Goal: Browse casually

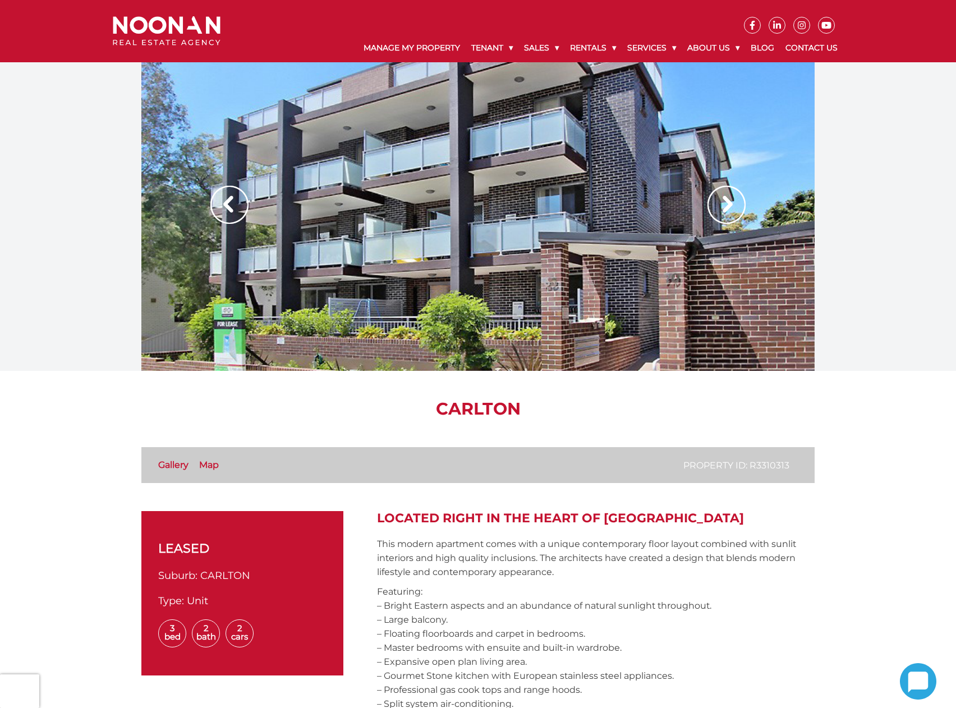
click at [557, 332] on div at bounding box center [477, 216] width 673 height 309
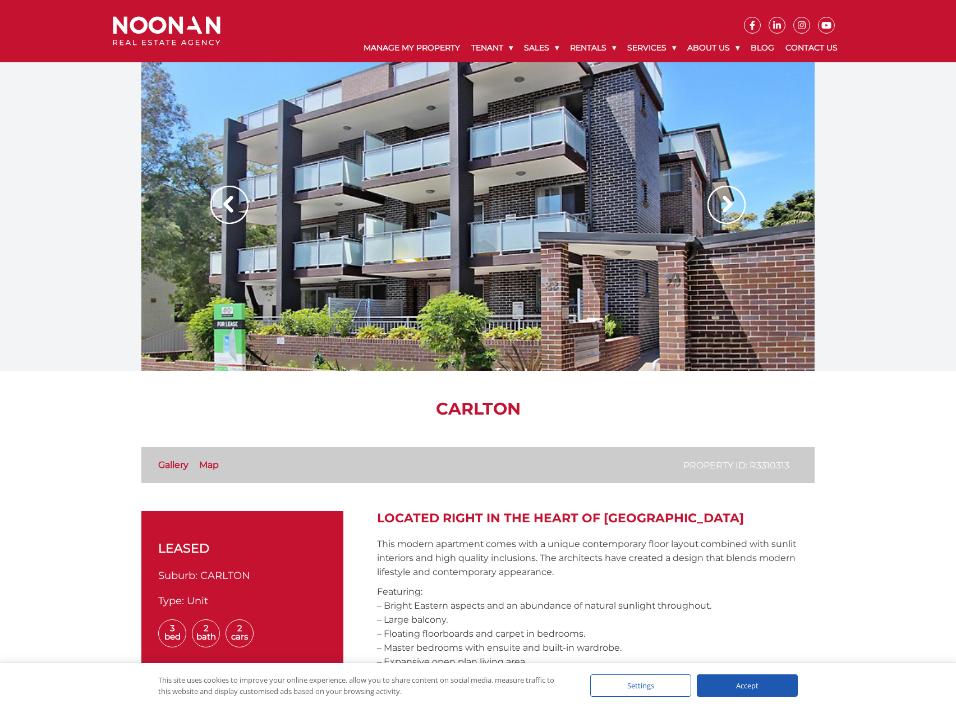
click at [736, 209] on img at bounding box center [727, 205] width 38 height 38
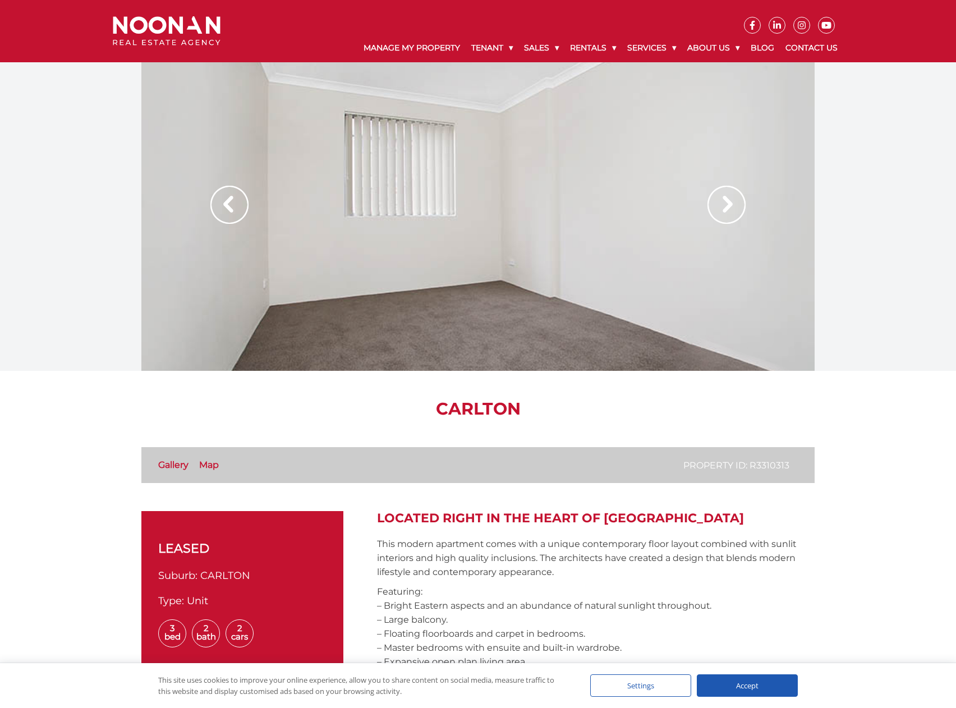
click at [732, 209] on img at bounding box center [727, 205] width 38 height 38
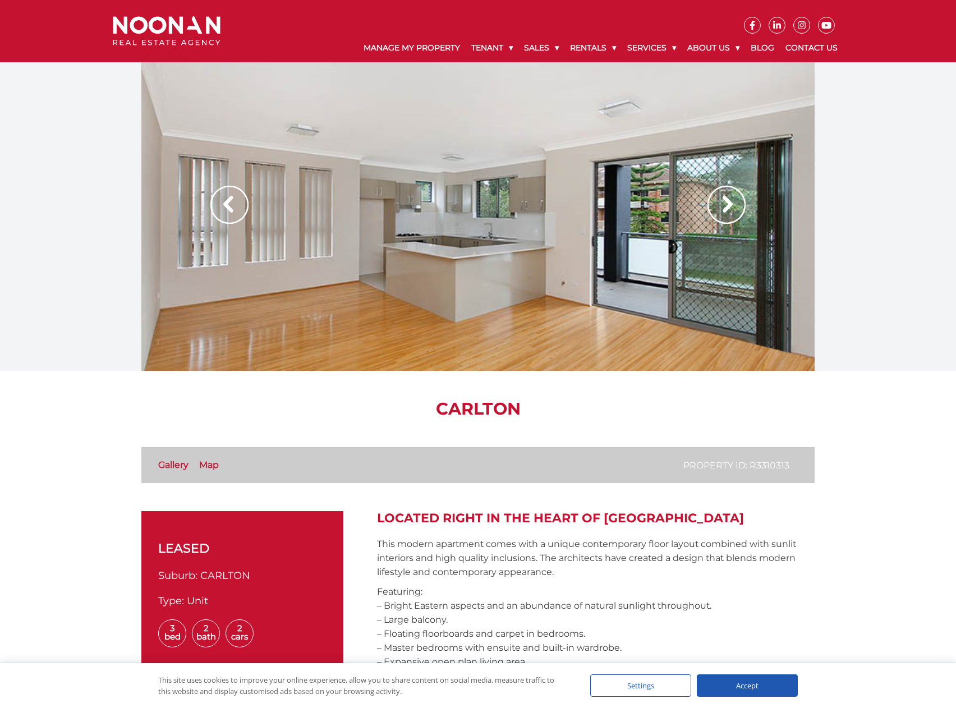
click at [732, 209] on img at bounding box center [727, 205] width 38 height 38
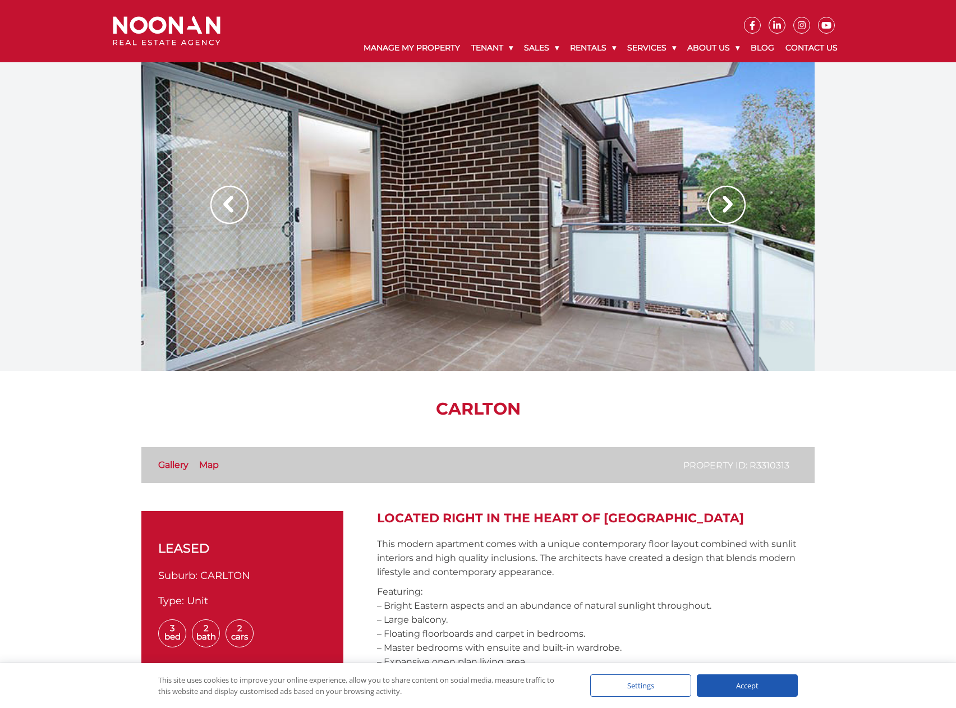
click at [732, 209] on img at bounding box center [727, 205] width 38 height 38
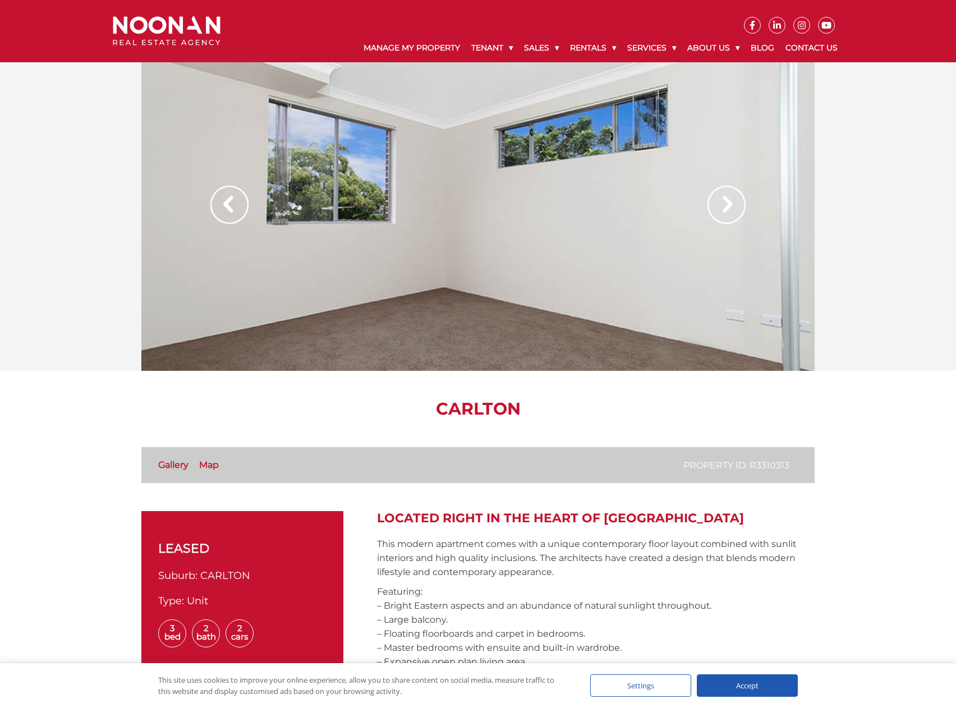
click at [732, 209] on img at bounding box center [727, 205] width 38 height 38
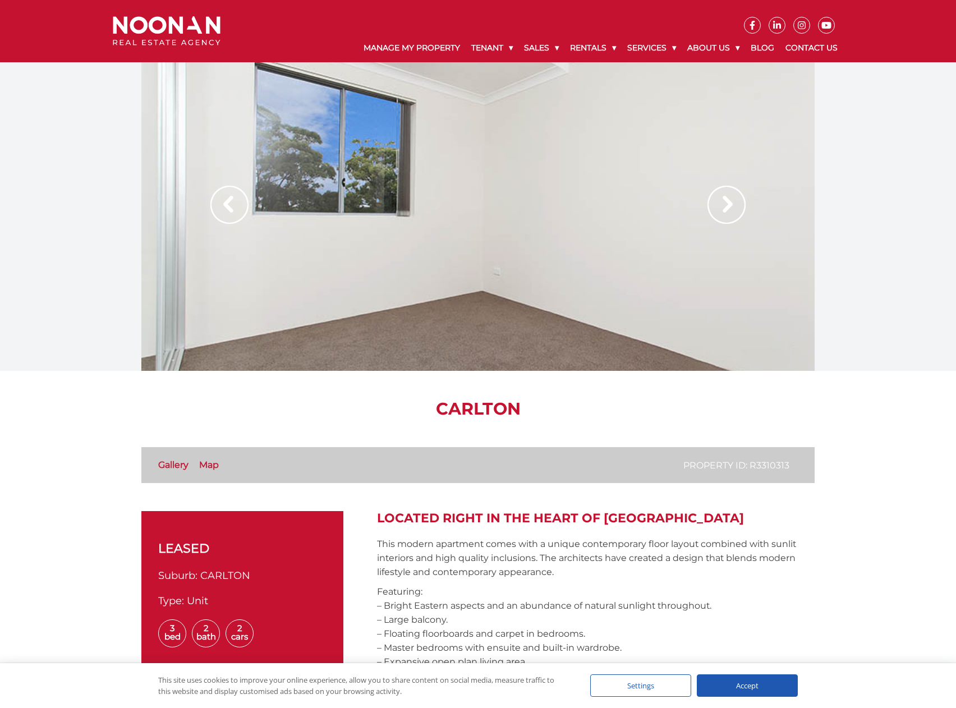
click at [732, 209] on img at bounding box center [727, 205] width 38 height 38
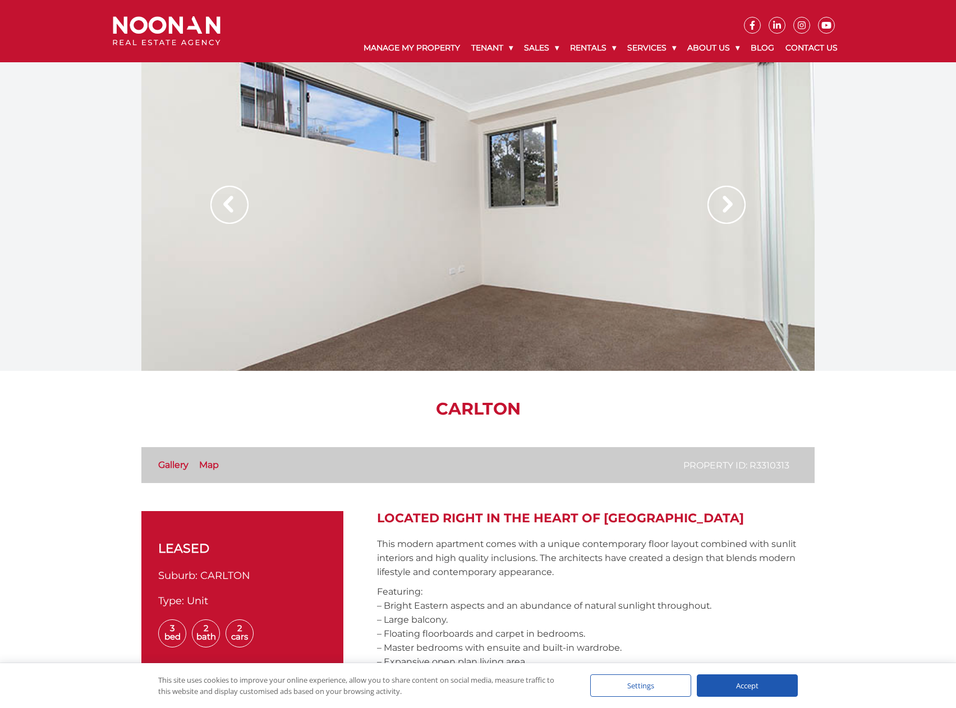
click at [732, 209] on img at bounding box center [727, 205] width 38 height 38
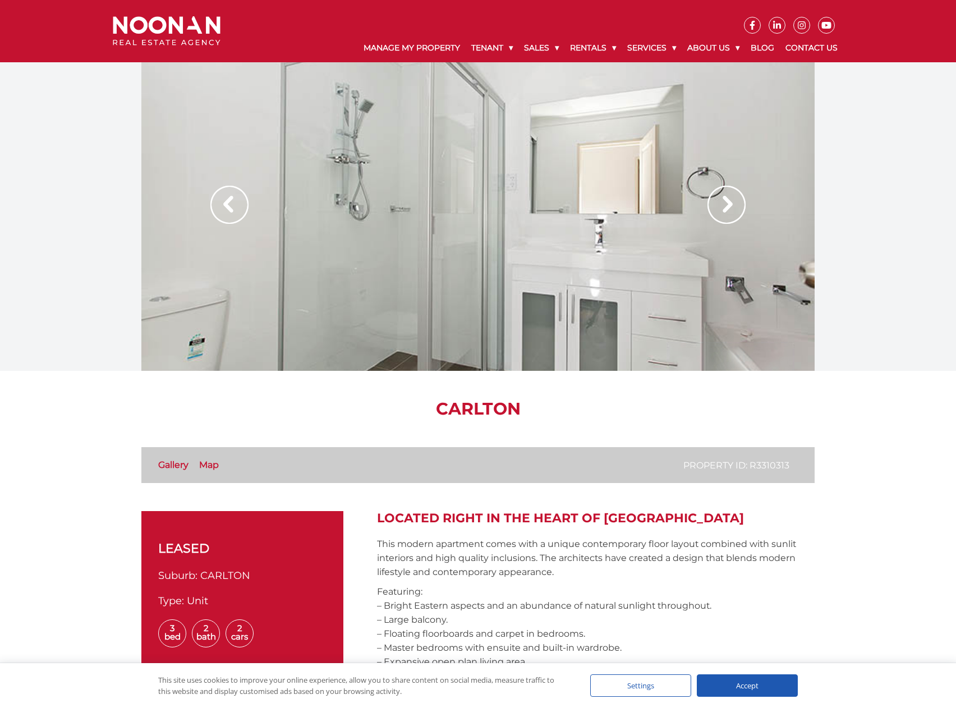
click at [732, 209] on img at bounding box center [727, 205] width 38 height 38
